Goal: Information Seeking & Learning: Learn about a topic

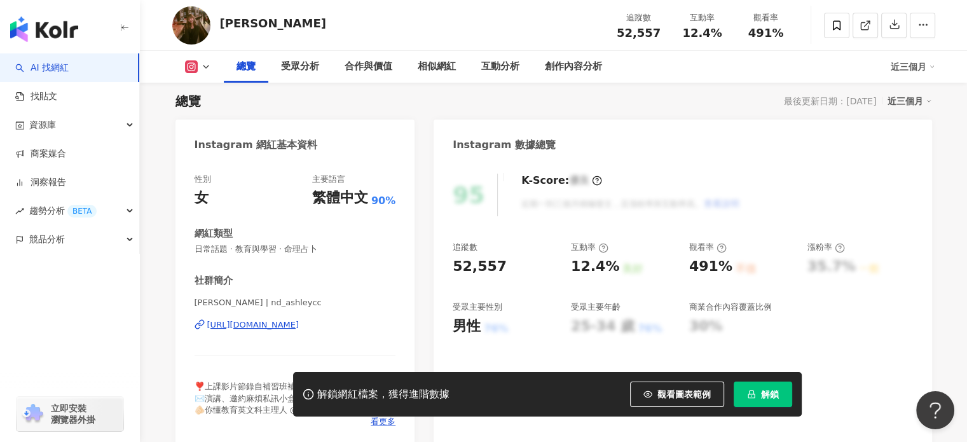
scroll to position [127, 0]
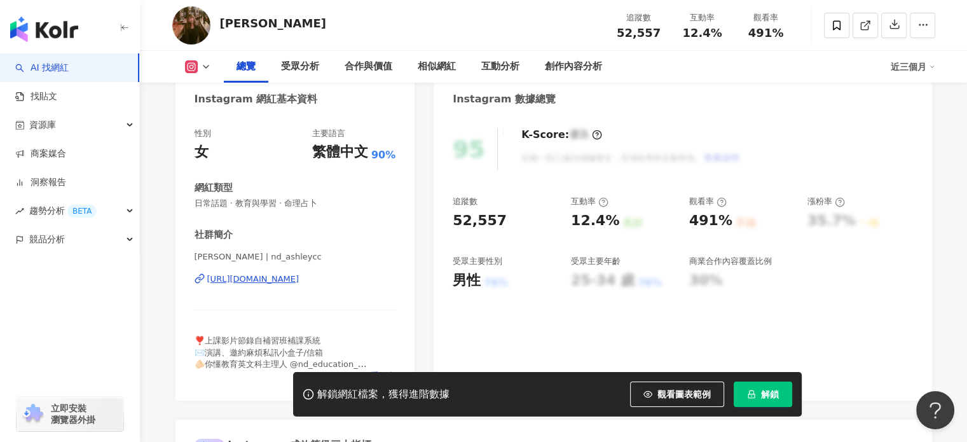
click at [282, 279] on div "https://www.instagram.com/nd_ashleycc/" at bounding box center [253, 278] width 92 height 11
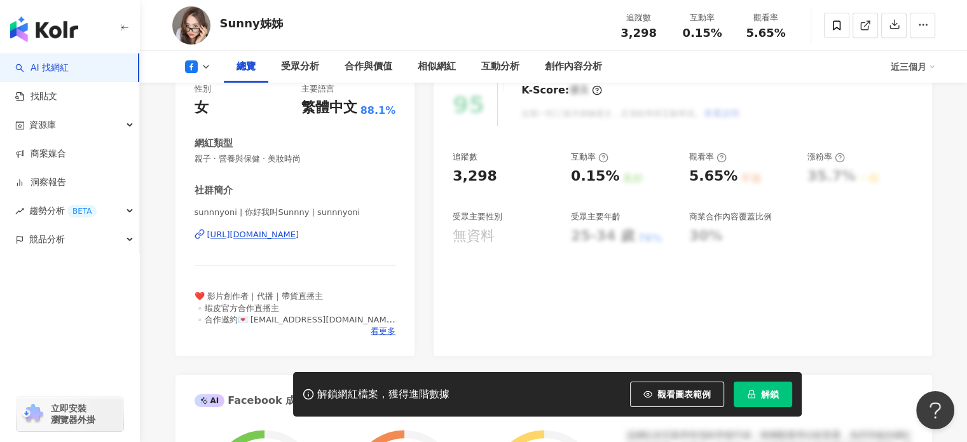
scroll to position [191, 0]
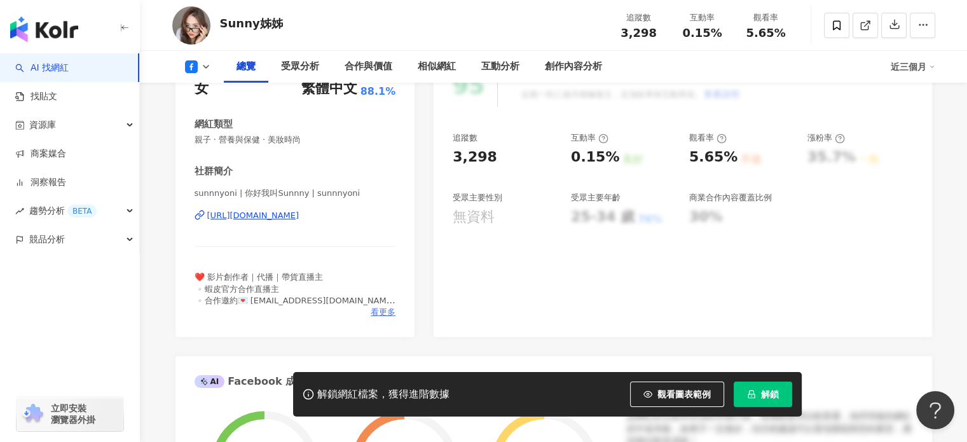
click at [380, 313] on span "看更多" at bounding box center [383, 311] width 25 height 11
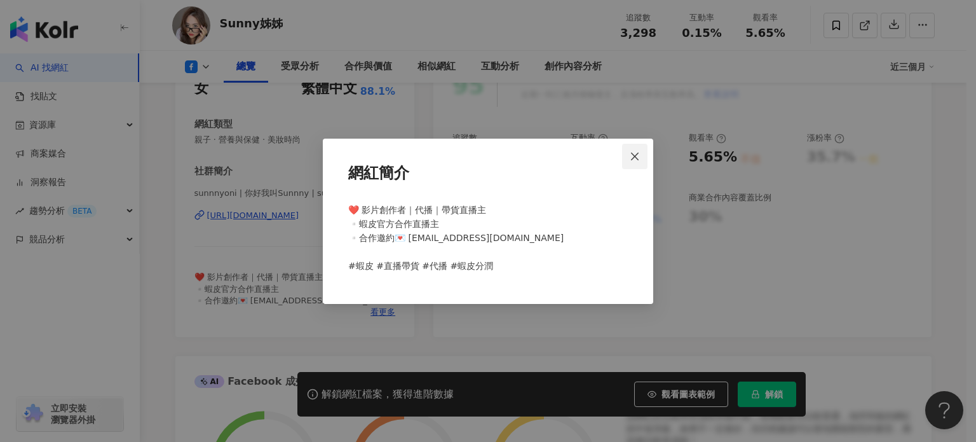
click at [638, 155] on icon "close" at bounding box center [635, 156] width 10 height 10
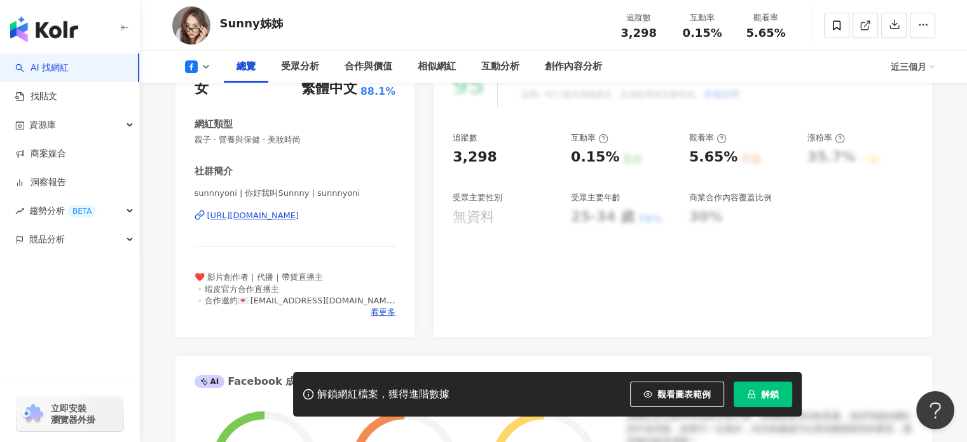
click at [271, 215] on div "https://www.facebook.com/2372905592943153" at bounding box center [253, 215] width 92 height 11
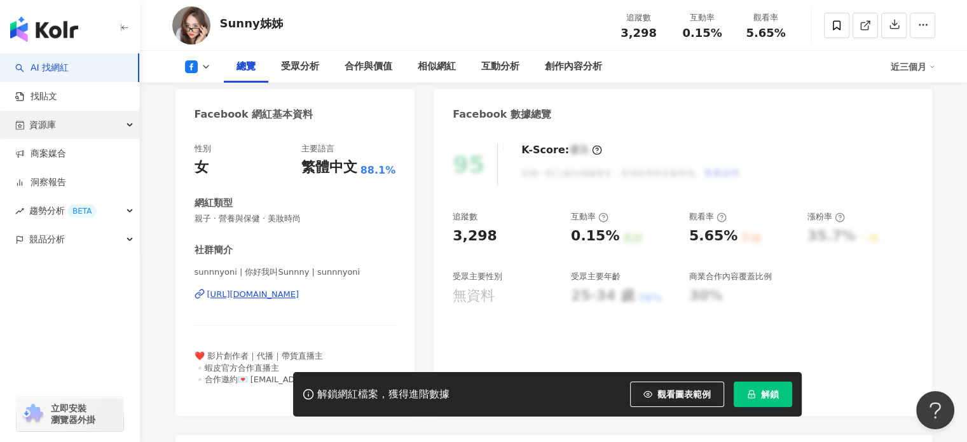
scroll to position [0, 0]
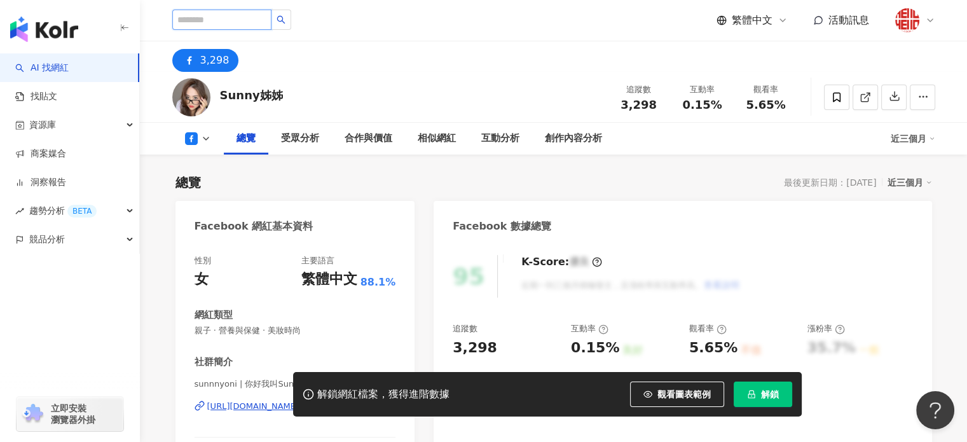
click at [226, 27] on input "search" at bounding box center [221, 20] width 99 height 20
paste input "**"
type input "**"
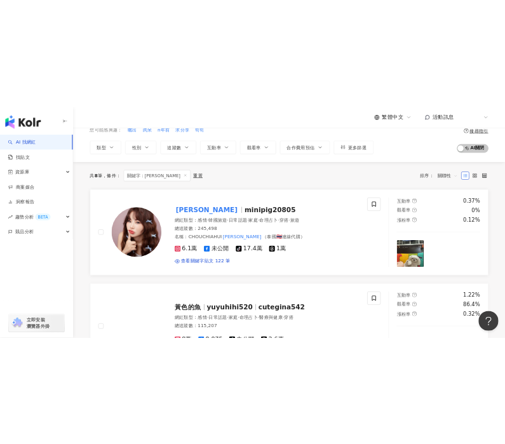
scroll to position [64, 0]
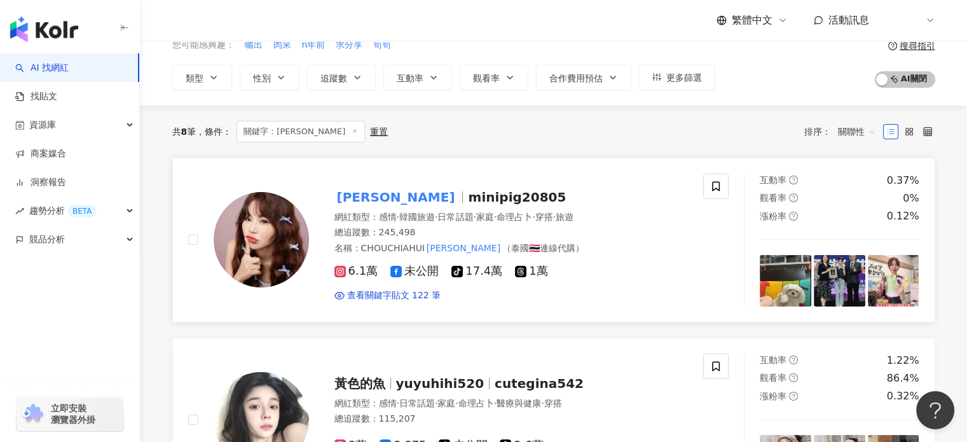
click at [468, 198] on span "minipig20805" at bounding box center [517, 196] width 98 height 15
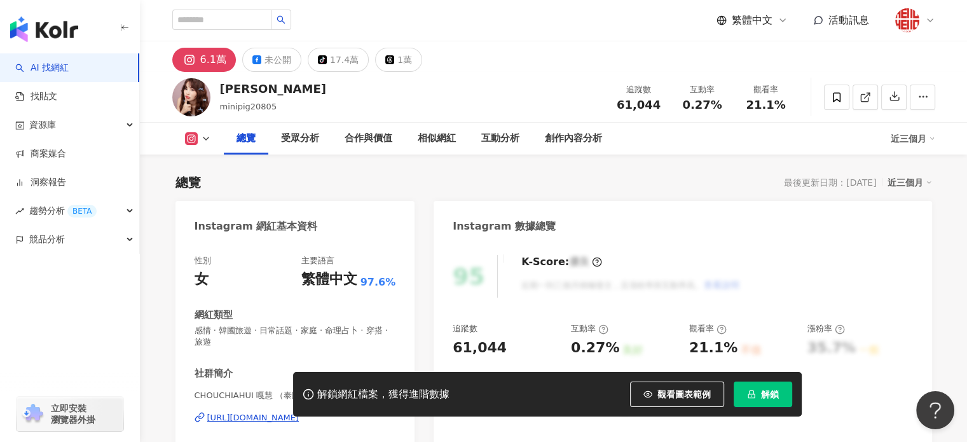
scroll to position [127, 0]
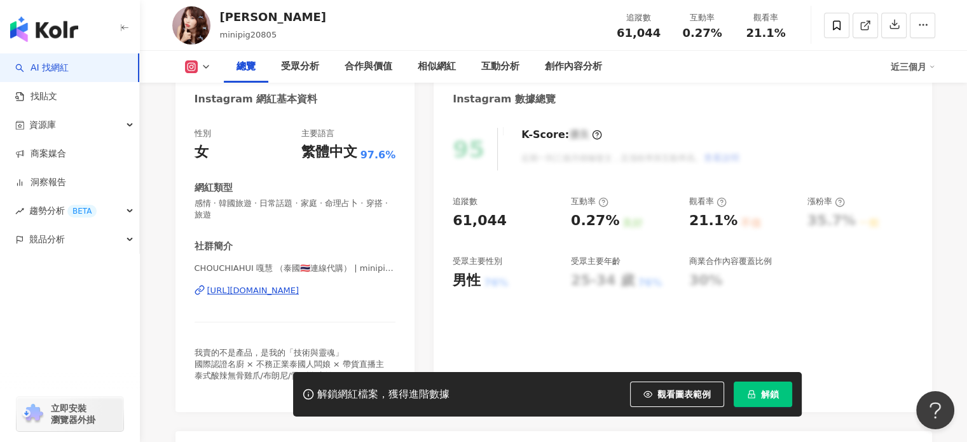
click at [299, 290] on div "https://www.instagram.com/minipig20805_/" at bounding box center [253, 290] width 92 height 11
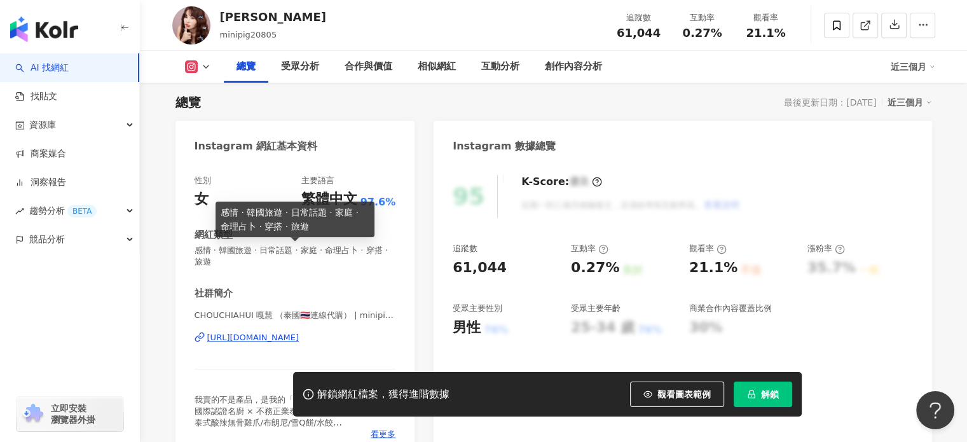
scroll to position [0, 0]
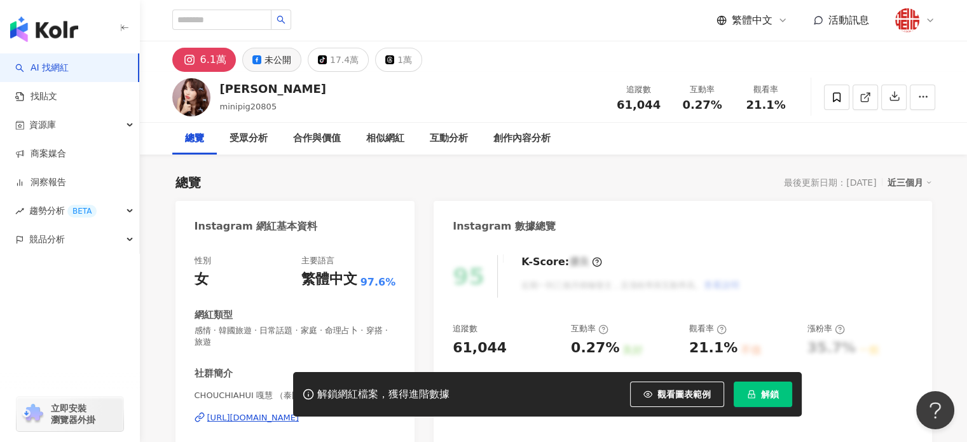
click at [281, 59] on div "未公開" at bounding box center [277, 60] width 27 height 18
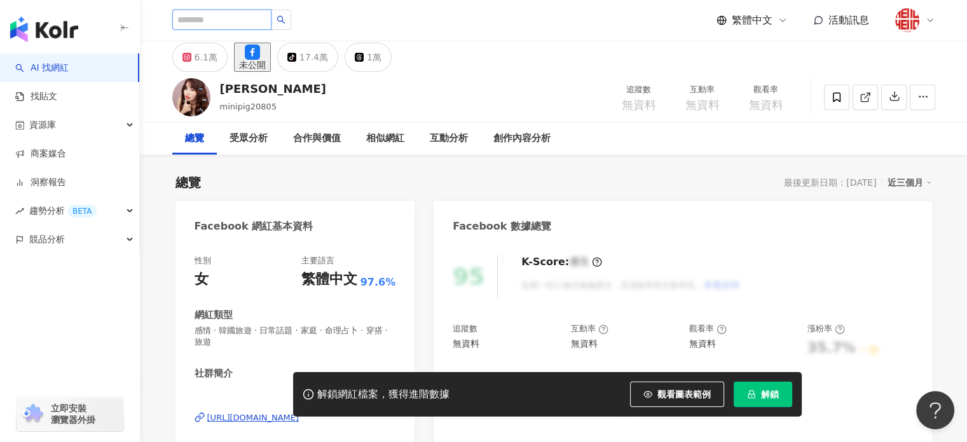
click at [215, 20] on input "search" at bounding box center [221, 20] width 99 height 20
paste input "**"
type input "**"
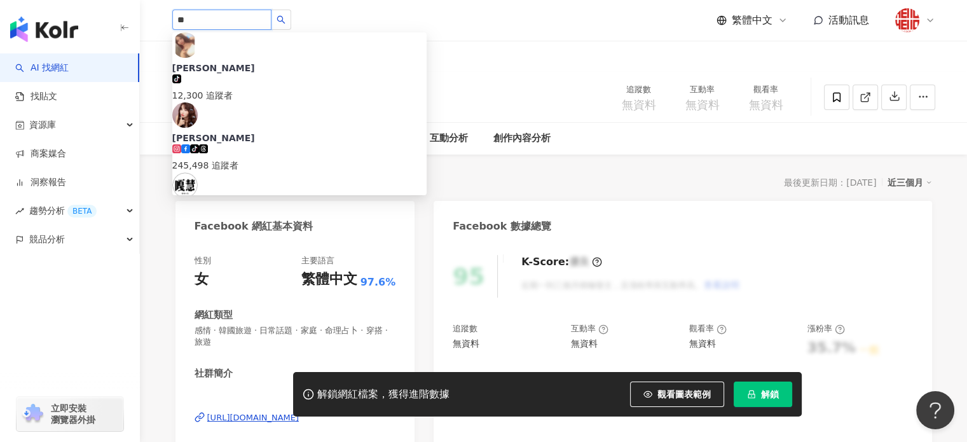
drag, startPoint x: 215, startPoint y: 20, endPoint x: 93, endPoint y: 8, distance: 122.6
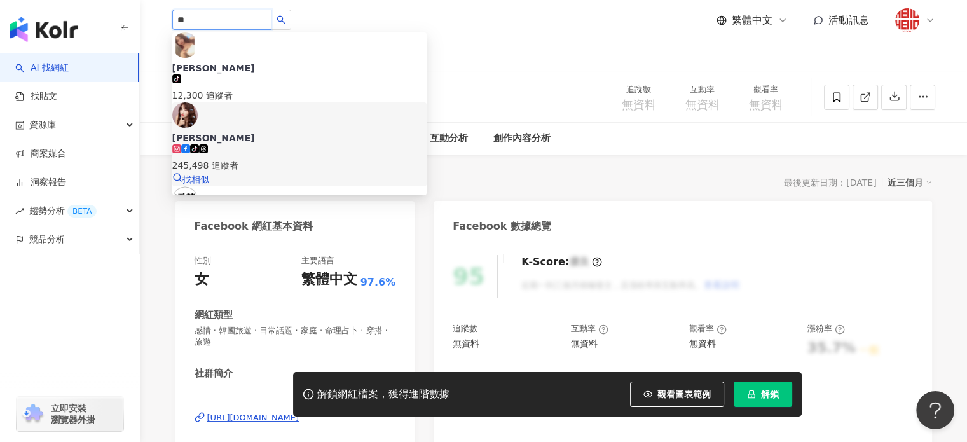
click at [272, 158] on div "245,498 追蹤者" at bounding box center [299, 165] width 254 height 14
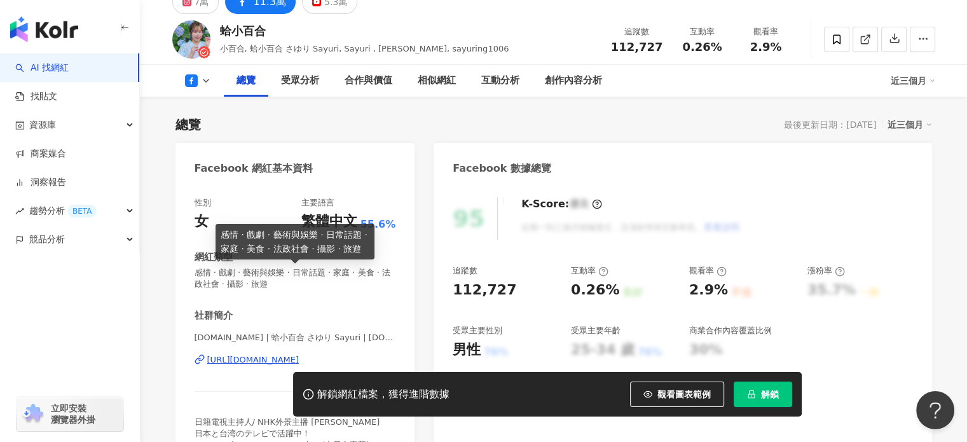
scroll to position [127, 0]
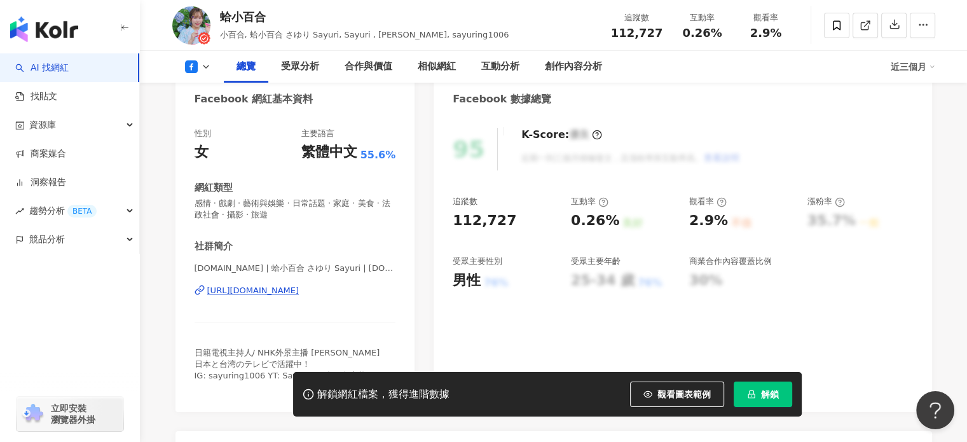
click at [282, 290] on div "[URL][DOMAIN_NAME]" at bounding box center [253, 290] width 92 height 11
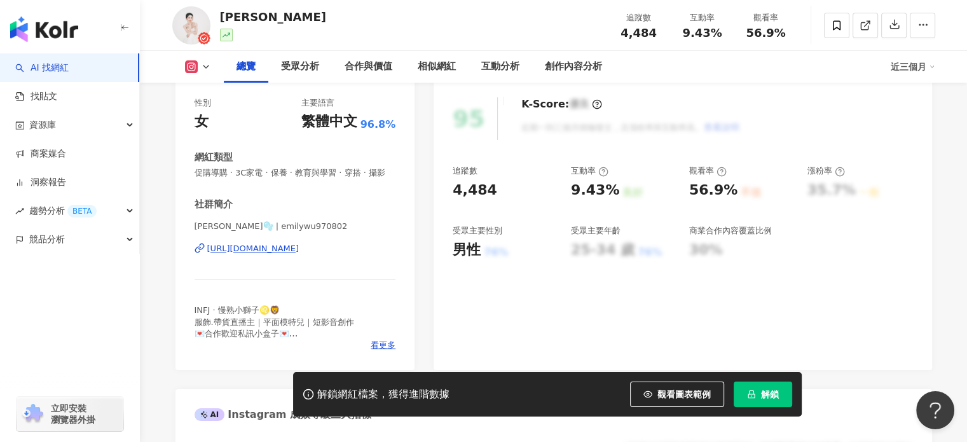
scroll to position [127, 0]
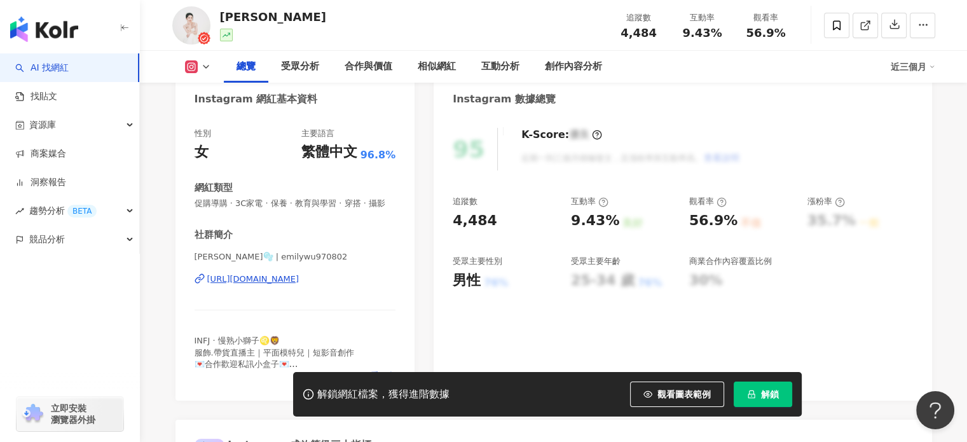
click at [299, 285] on div "https://www.instagram.com/emilywu970802/" at bounding box center [253, 278] width 92 height 11
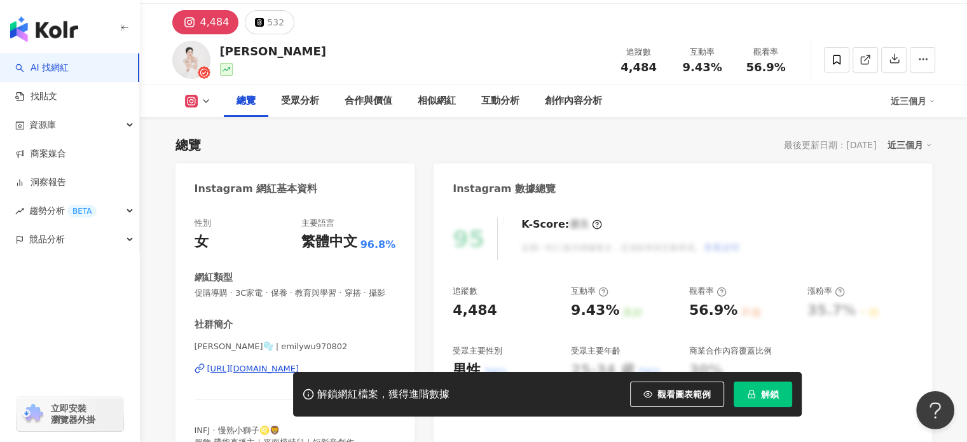
scroll to position [0, 0]
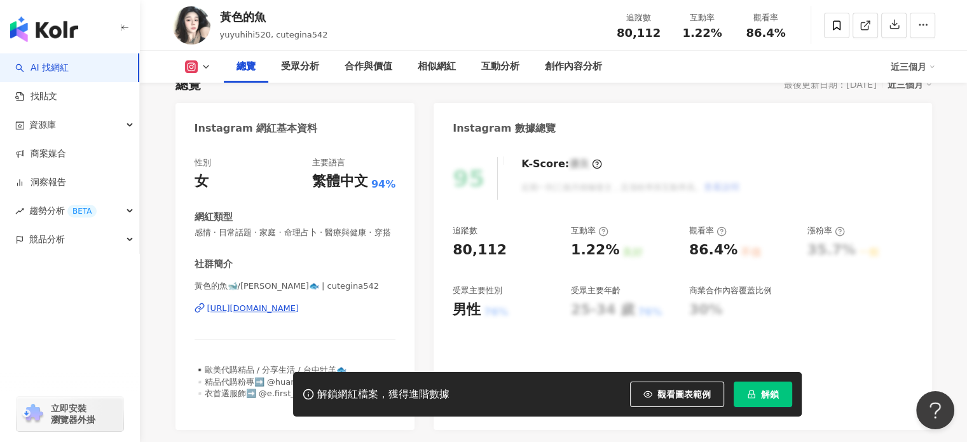
scroll to position [127, 0]
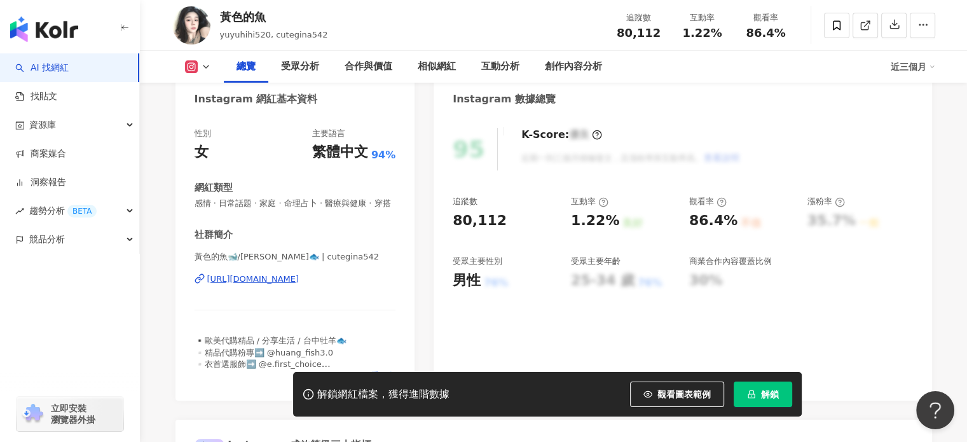
click at [299, 285] on div "https://www.instagram.com/cutegina542/" at bounding box center [253, 278] width 92 height 11
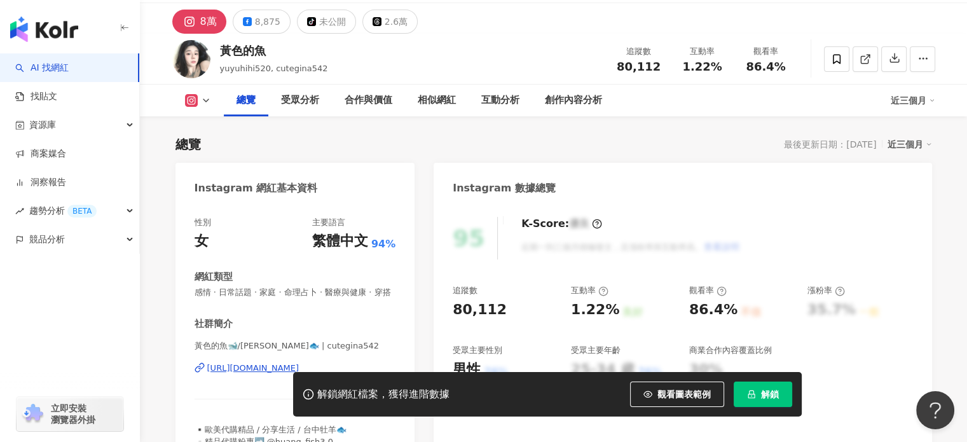
scroll to position [0, 0]
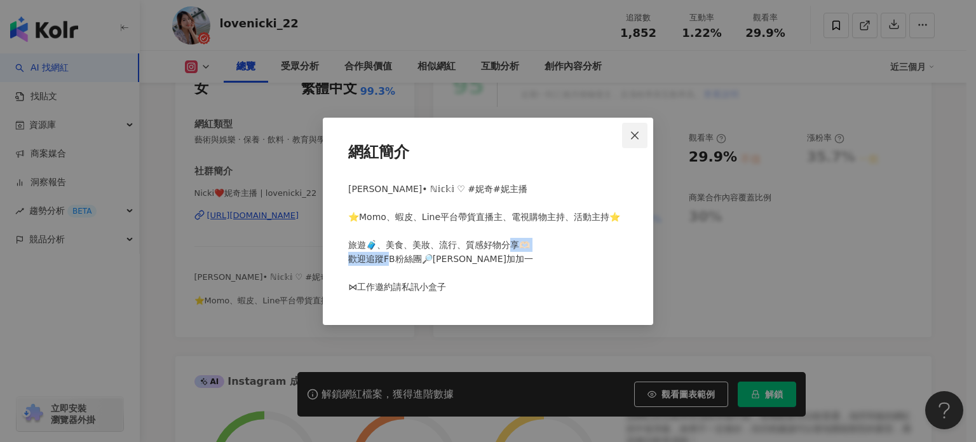
click at [638, 130] on icon "close" at bounding box center [635, 135] width 10 height 10
